Goal: Find specific page/section: Find specific page/section

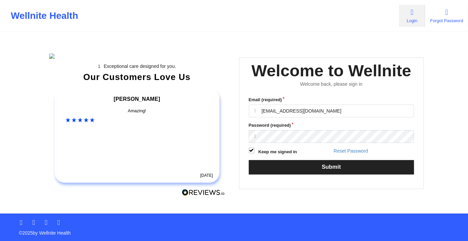
type input "[EMAIL_ADDRESS][DOMAIN_NAME]"
click at [316, 184] on div "Email (required) [EMAIL_ADDRESS][DOMAIN_NAME] Password (required) Keep me signe…" at bounding box center [331, 138] width 175 height 92
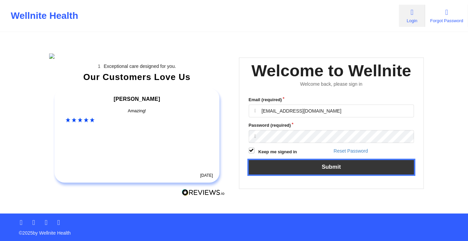
click at [322, 174] on button "Submit" at bounding box center [330, 167] width 165 height 14
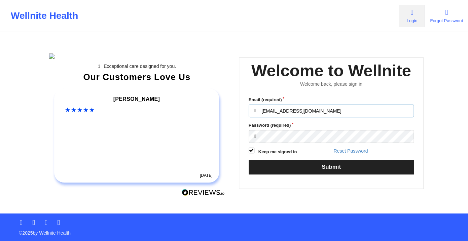
click at [298, 117] on input "engineeringadmin@wellnite.com" at bounding box center [330, 111] width 165 height 13
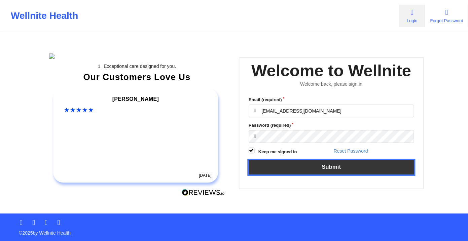
click at [309, 174] on button "Submit" at bounding box center [330, 167] width 165 height 14
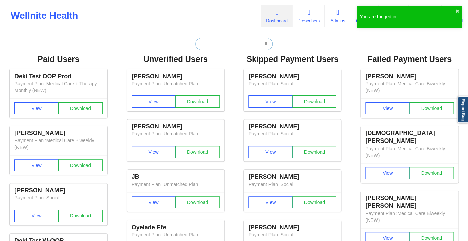
click at [225, 45] on input "text" at bounding box center [233, 44] width 77 height 13
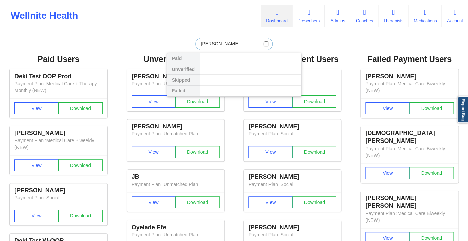
type input "kyle pet"
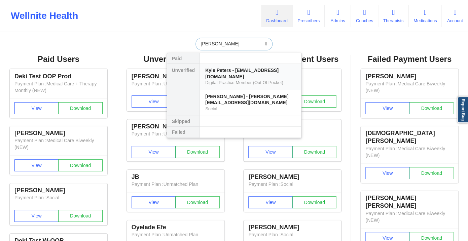
click at [231, 78] on div "Kyle Peters - kyle.peters10@gmail.com" at bounding box center [250, 73] width 90 height 12
